Goal: Navigation & Orientation: Find specific page/section

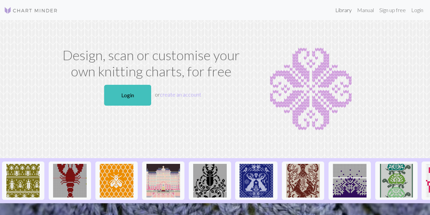
click at [342, 12] on link "Library" at bounding box center [344, 9] width 22 height 13
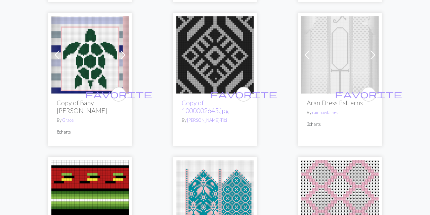
scroll to position [1543, 0]
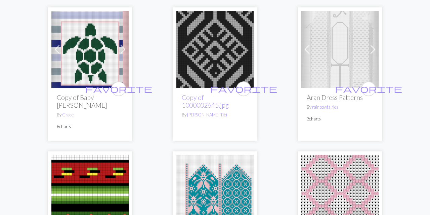
click at [84, 50] on img at bounding box center [89, 49] width 77 height 77
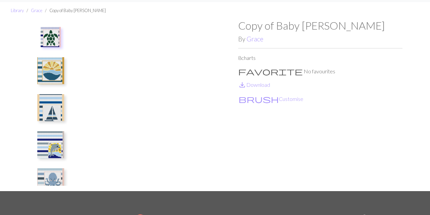
scroll to position [13, 0]
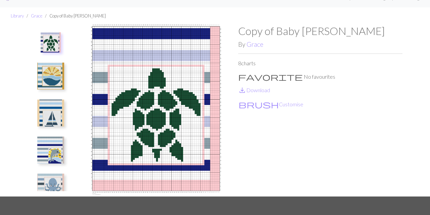
click at [167, 64] on img at bounding box center [156, 111] width 164 height 172
